Goal: Transaction & Acquisition: Purchase product/service

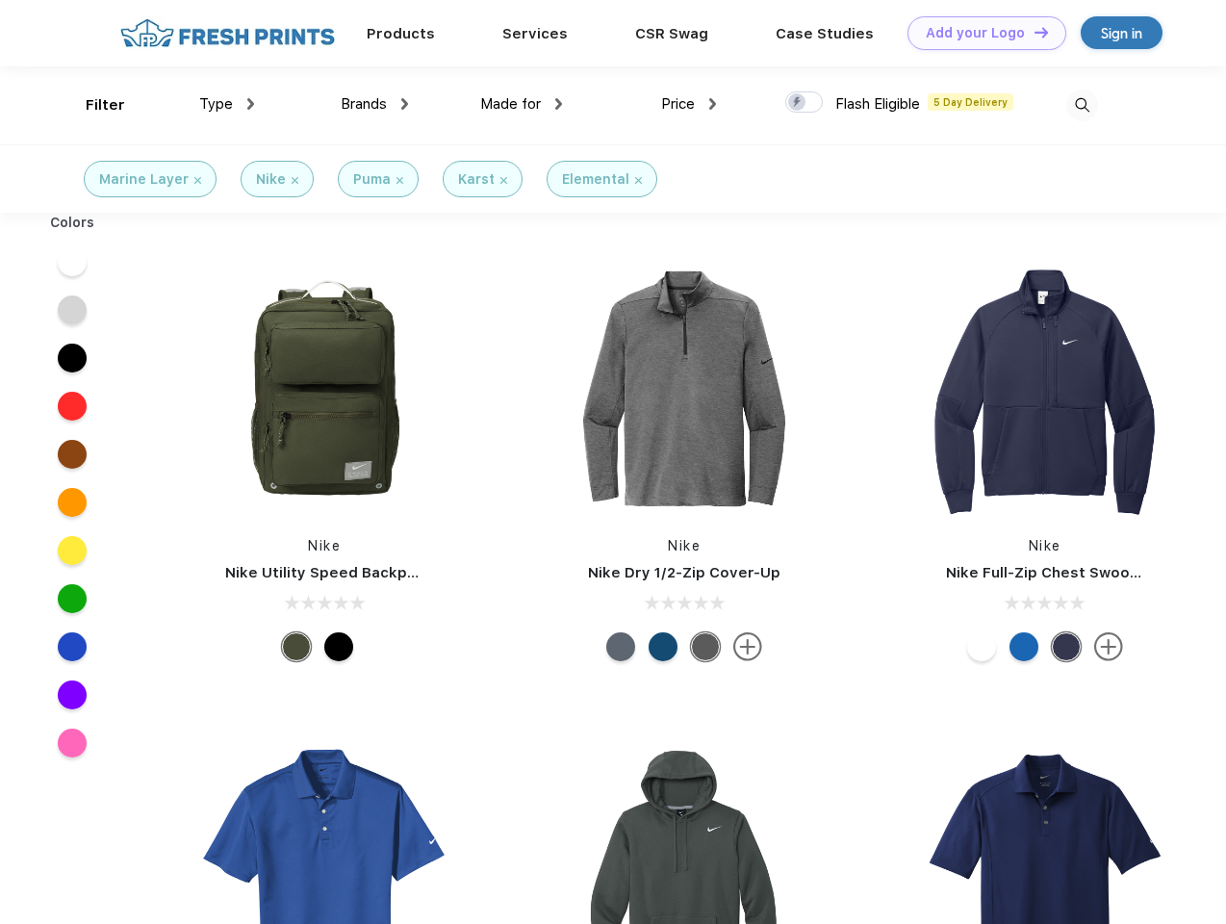
click at [980, 33] on link "Add your Logo Design Tool" at bounding box center [987, 33] width 159 height 34
click at [0, 0] on div "Design Tool" at bounding box center [0, 0] width 0 height 0
click at [1033, 32] on link "Add your Logo Design Tool" at bounding box center [987, 33] width 159 height 34
click at [92, 105] on div "Filter" at bounding box center [105, 105] width 39 height 22
click at [227, 104] on span "Type" at bounding box center [216, 103] width 34 height 17
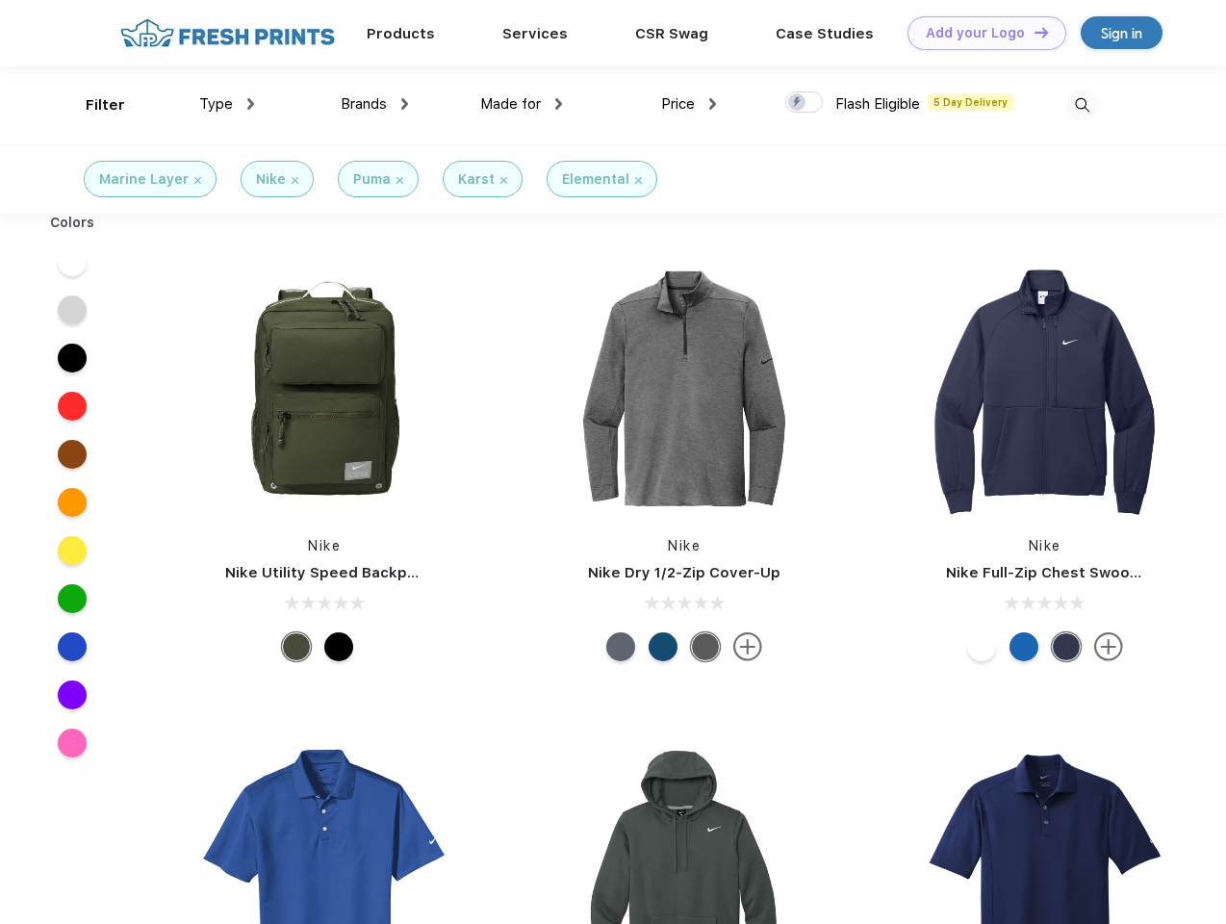
click at [374, 104] on span "Brands" at bounding box center [364, 103] width 46 height 17
click at [522, 104] on span "Made for" at bounding box center [510, 103] width 61 height 17
click at [689, 104] on span "Price" at bounding box center [678, 103] width 34 height 17
click at [805, 103] on div at bounding box center [804, 101] width 38 height 21
click at [798, 103] on input "checkbox" at bounding box center [791, 96] width 13 height 13
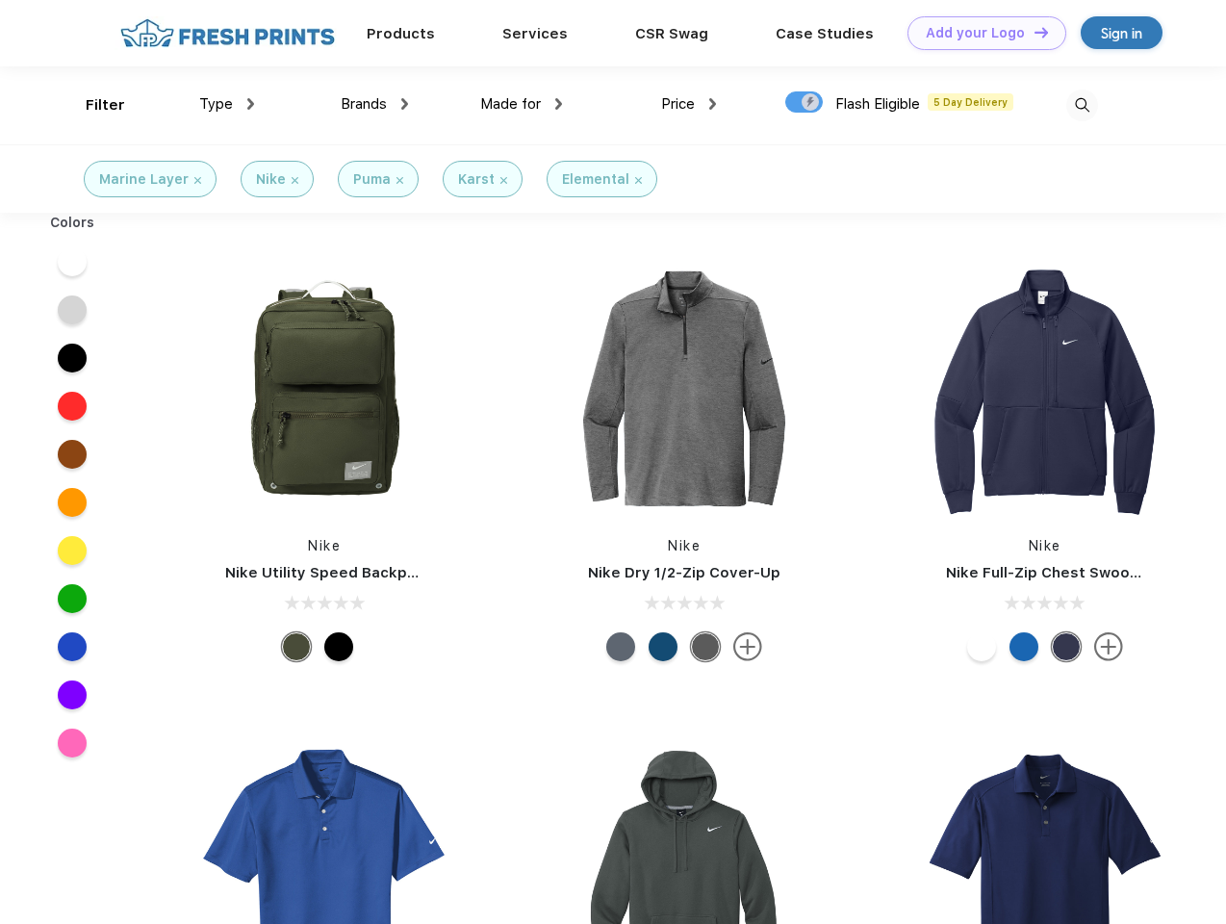
click at [1082, 105] on img at bounding box center [1082, 106] width 32 height 32
